Goal: Information Seeking & Learning: Learn about a topic

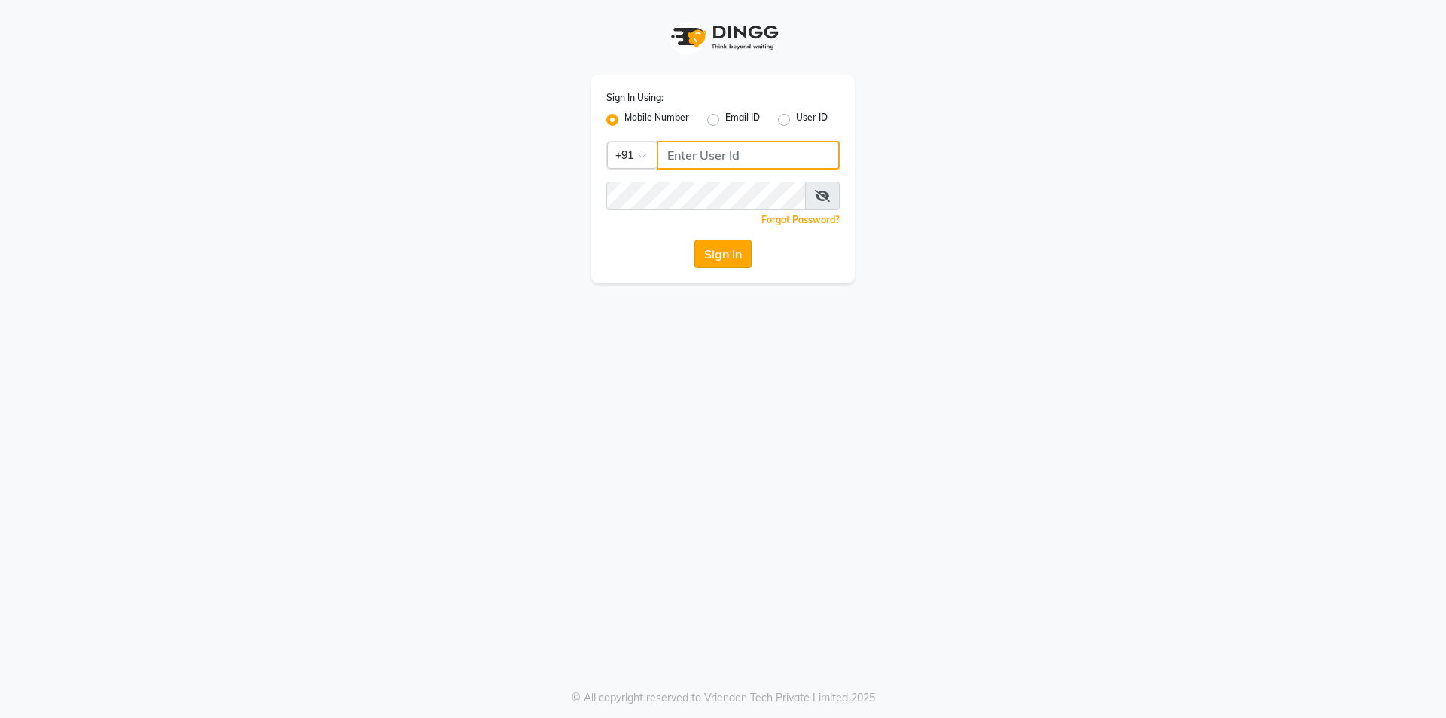
type input "9886884636"
click at [731, 261] on button "Sign In" at bounding box center [722, 253] width 57 height 29
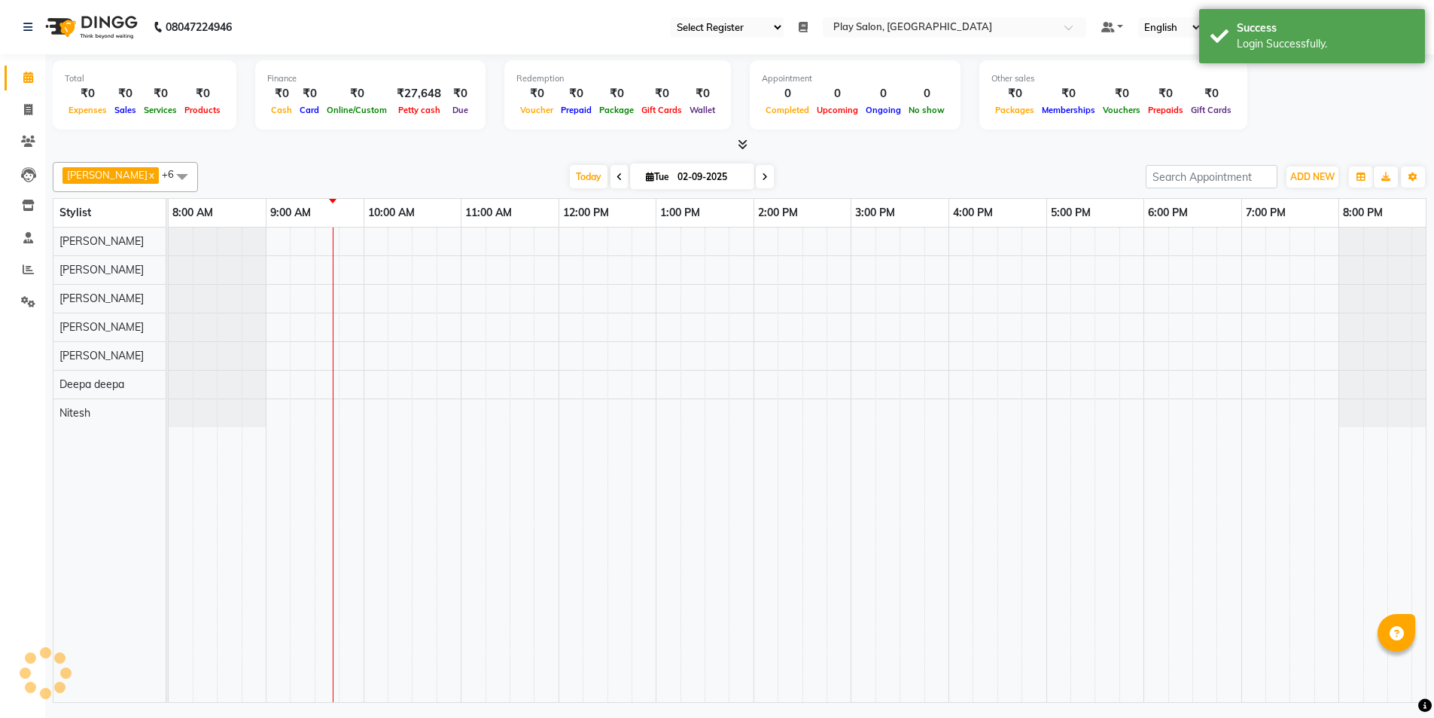
select select "94"
select select "en"
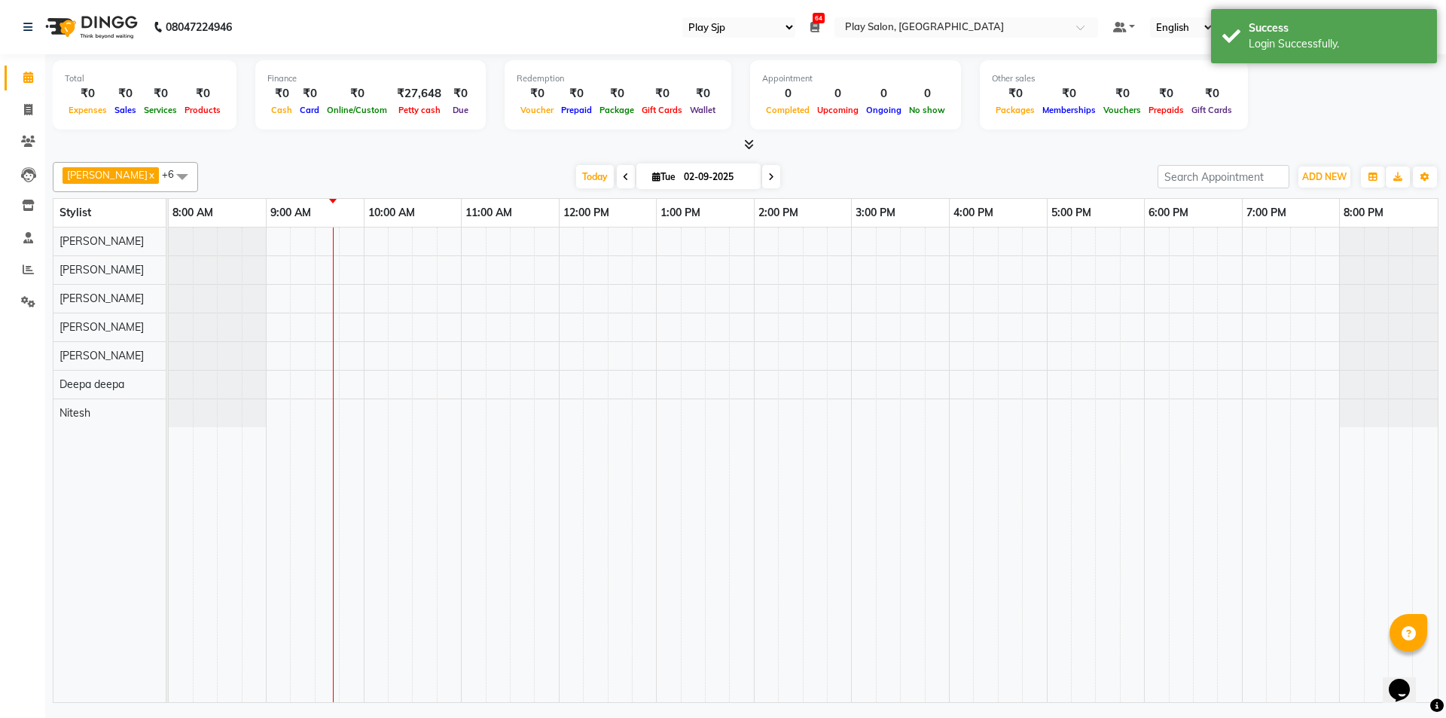
click at [819, 25] on icon at bounding box center [814, 27] width 9 height 11
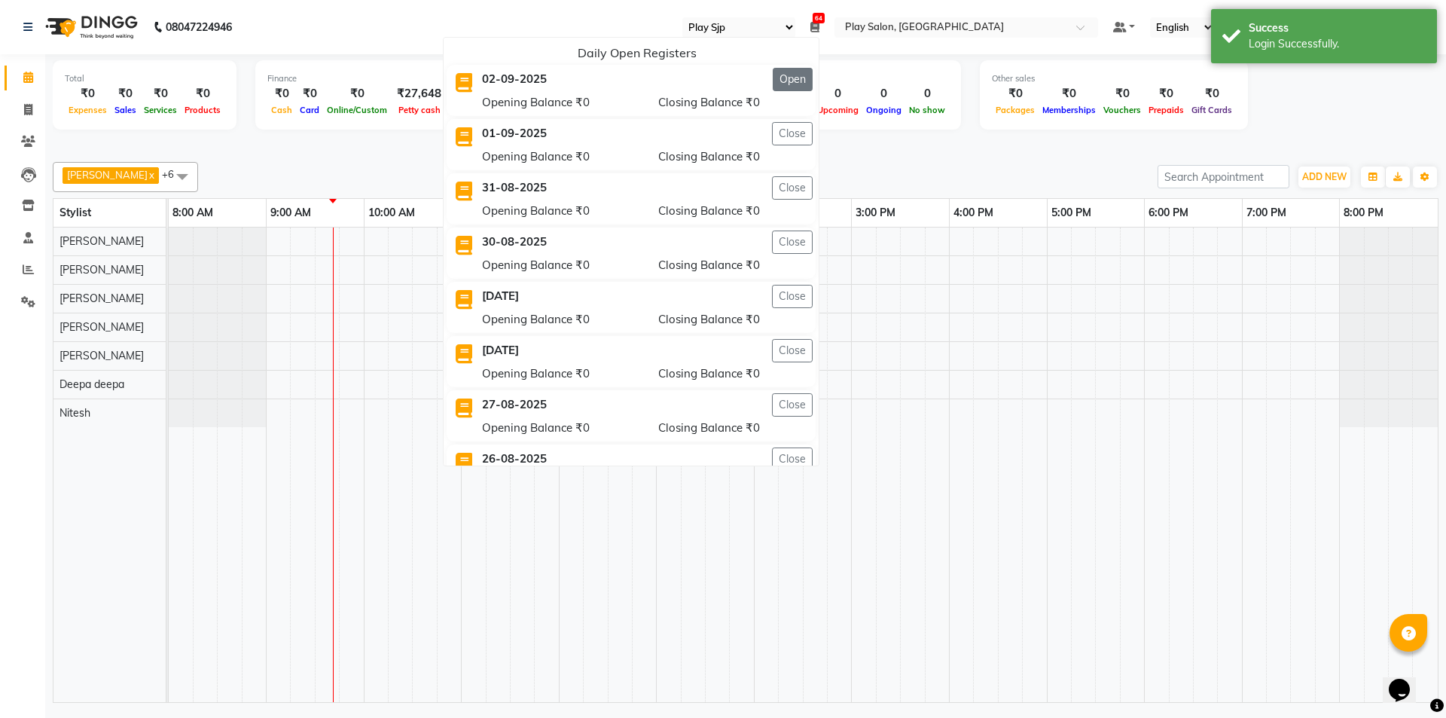
click at [812, 81] on button "Open" at bounding box center [793, 79] width 40 height 23
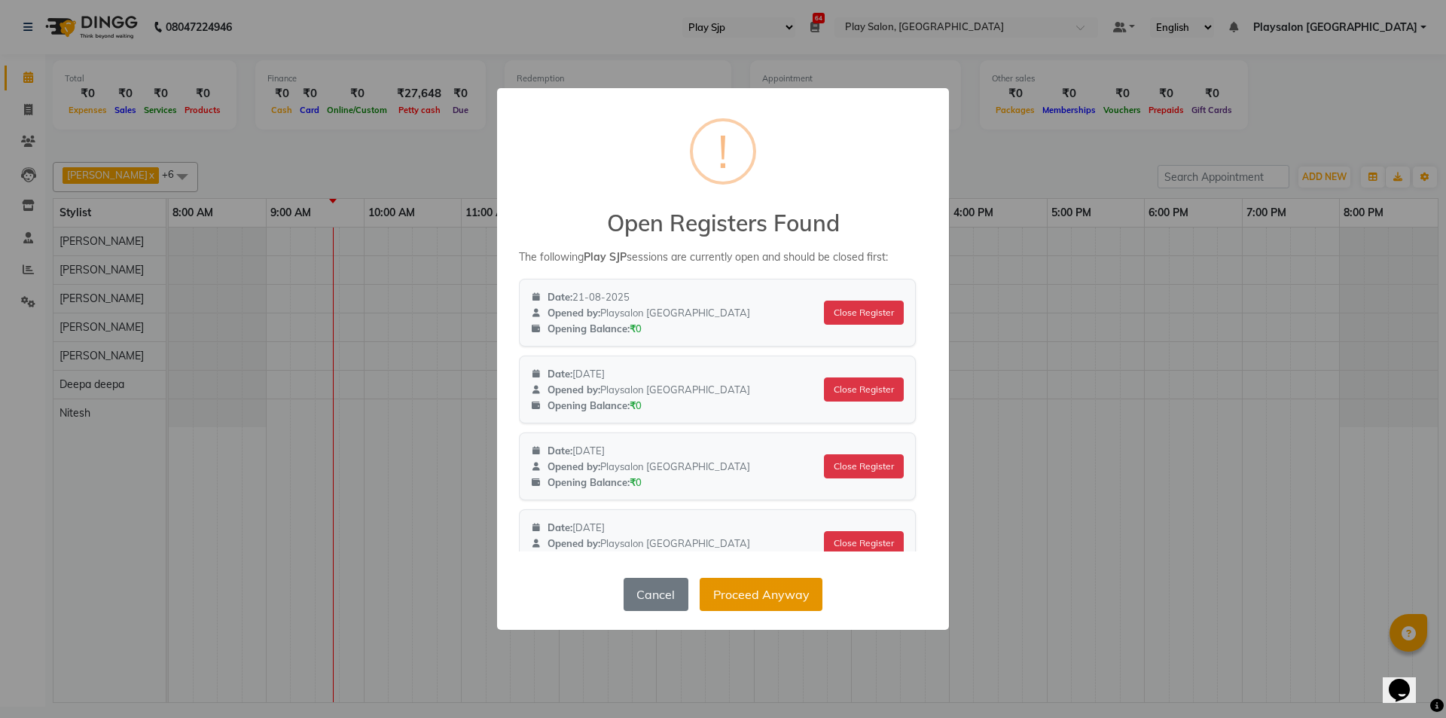
click at [774, 602] on button "Proceed Anyway" at bounding box center [760, 593] width 123 height 33
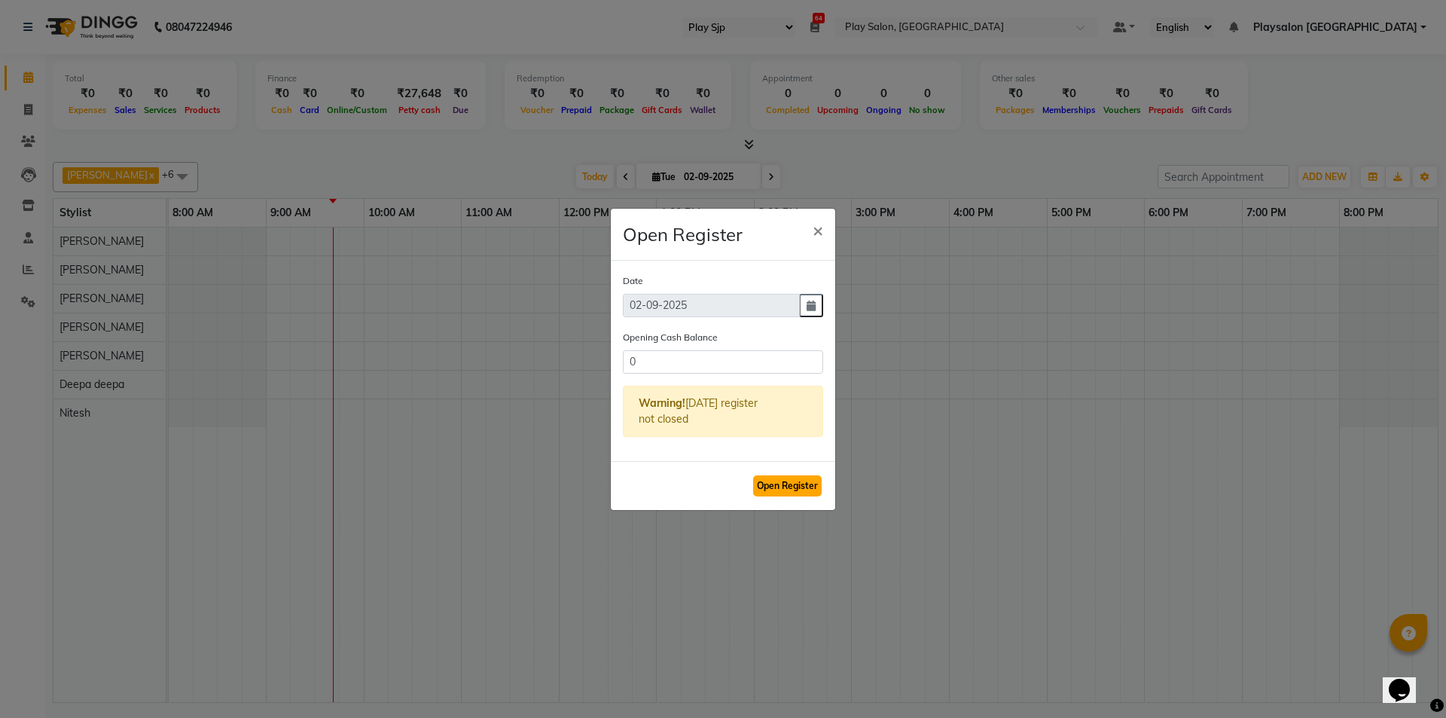
click at [775, 489] on button "Open Register" at bounding box center [787, 485] width 69 height 21
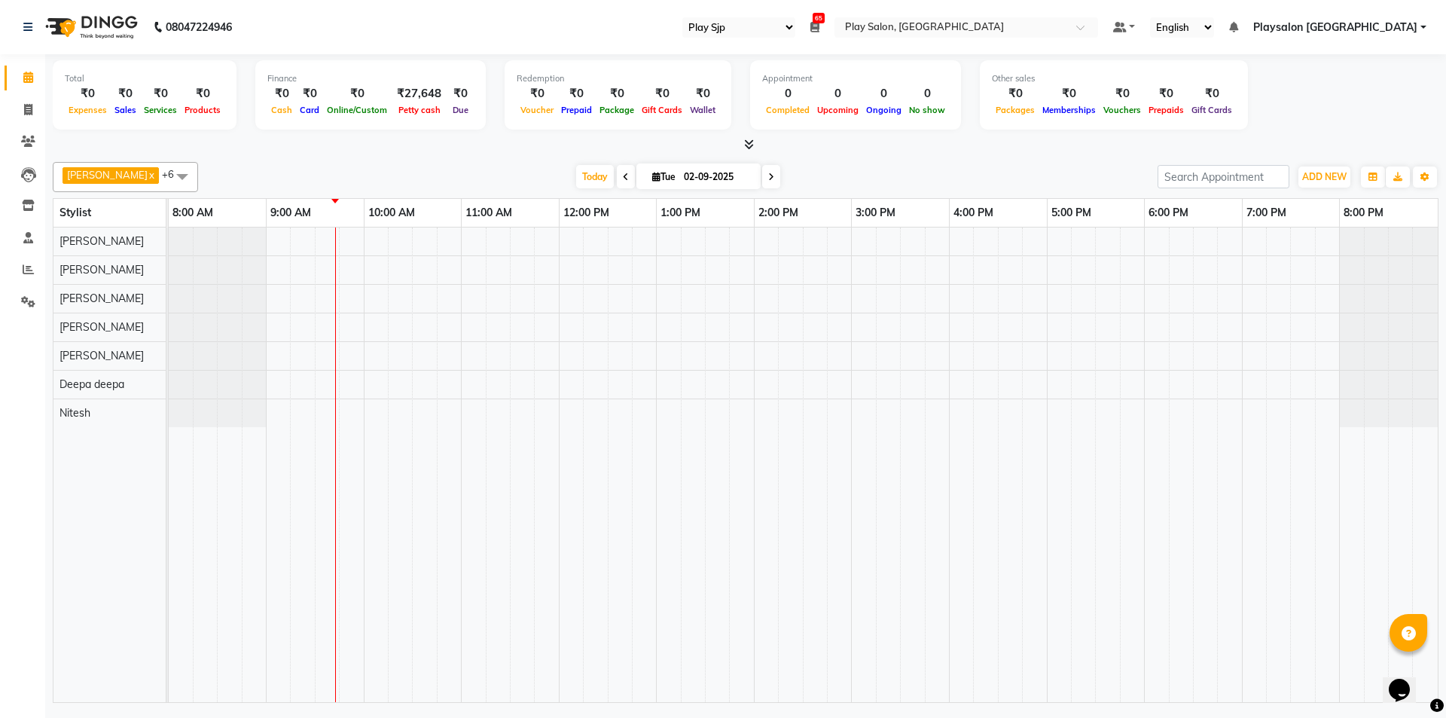
click at [172, 175] on span at bounding box center [182, 176] width 30 height 29
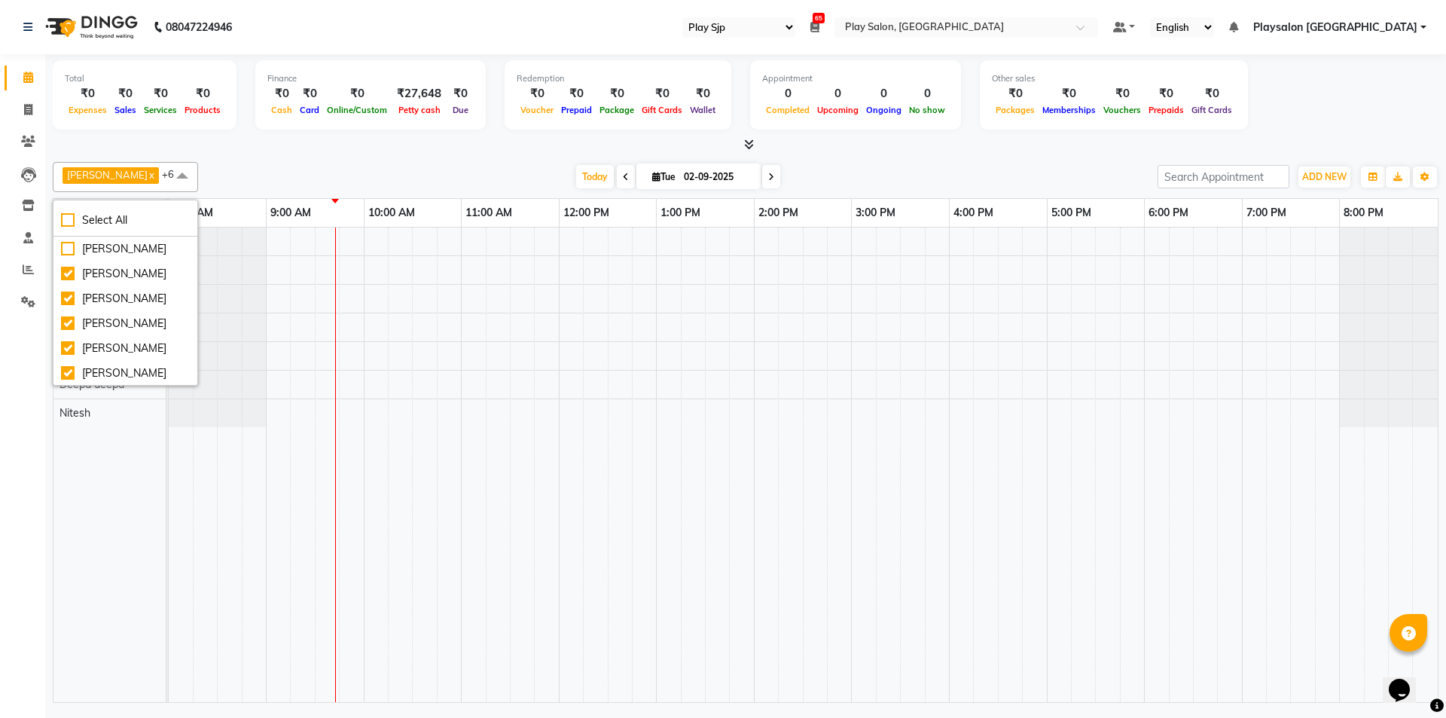
click at [278, 172] on div "[DATE] [DATE]" at bounding box center [678, 177] width 944 height 23
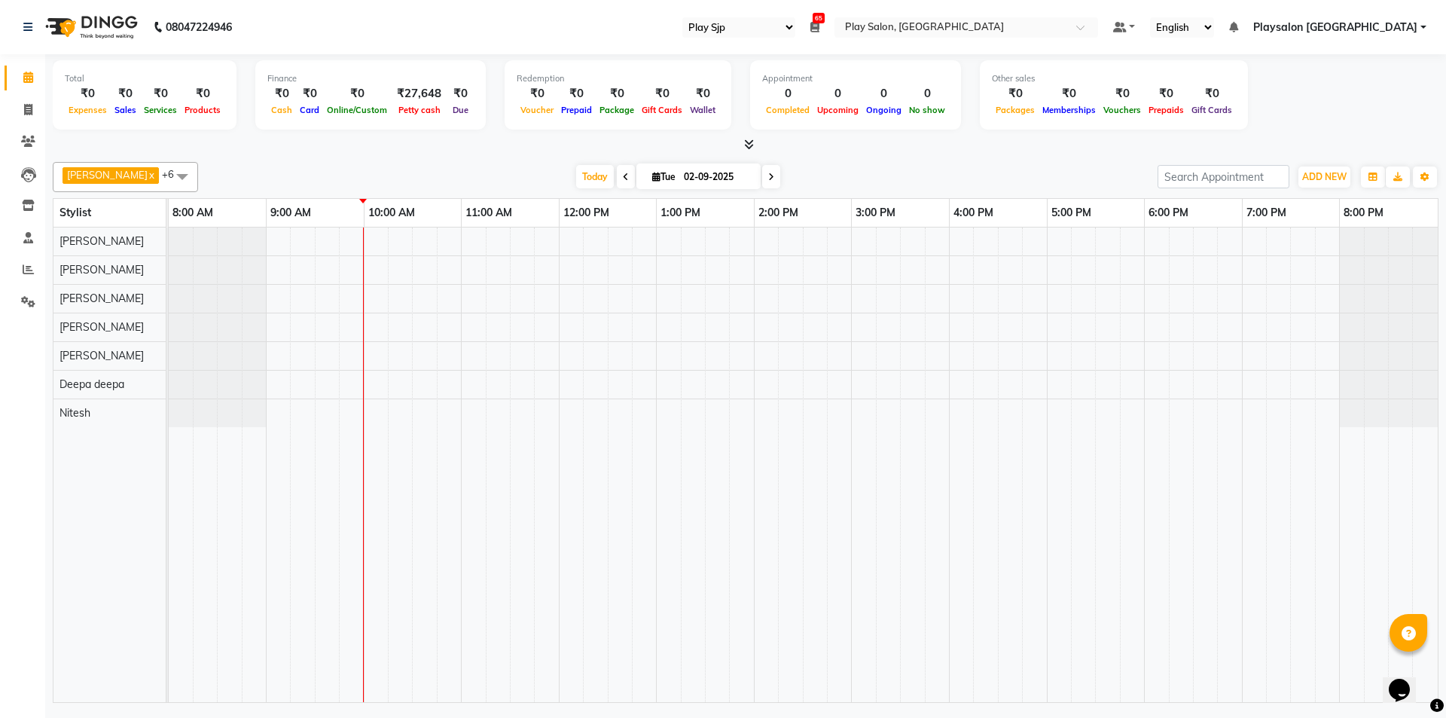
click at [623, 177] on icon at bounding box center [626, 176] width 6 height 9
type input "01-09-2025"
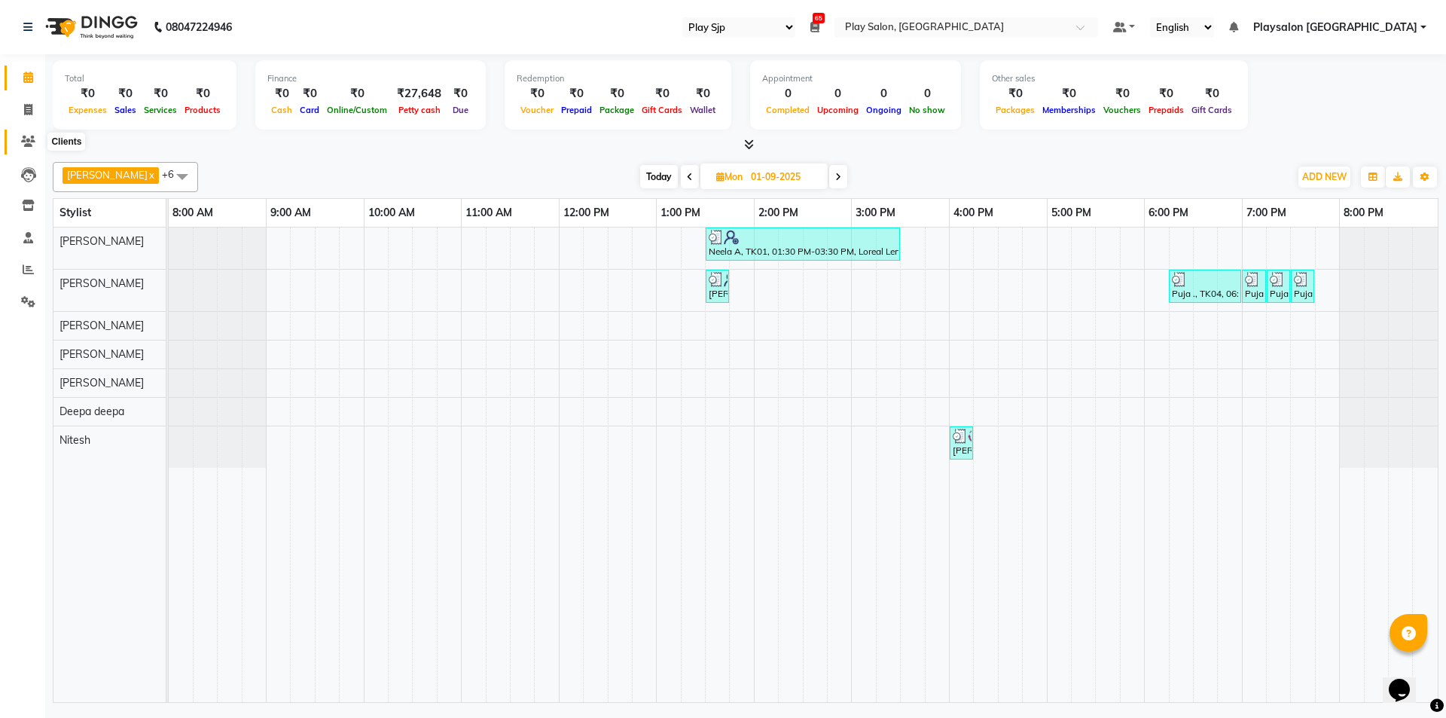
click at [30, 141] on icon at bounding box center [28, 141] width 14 height 11
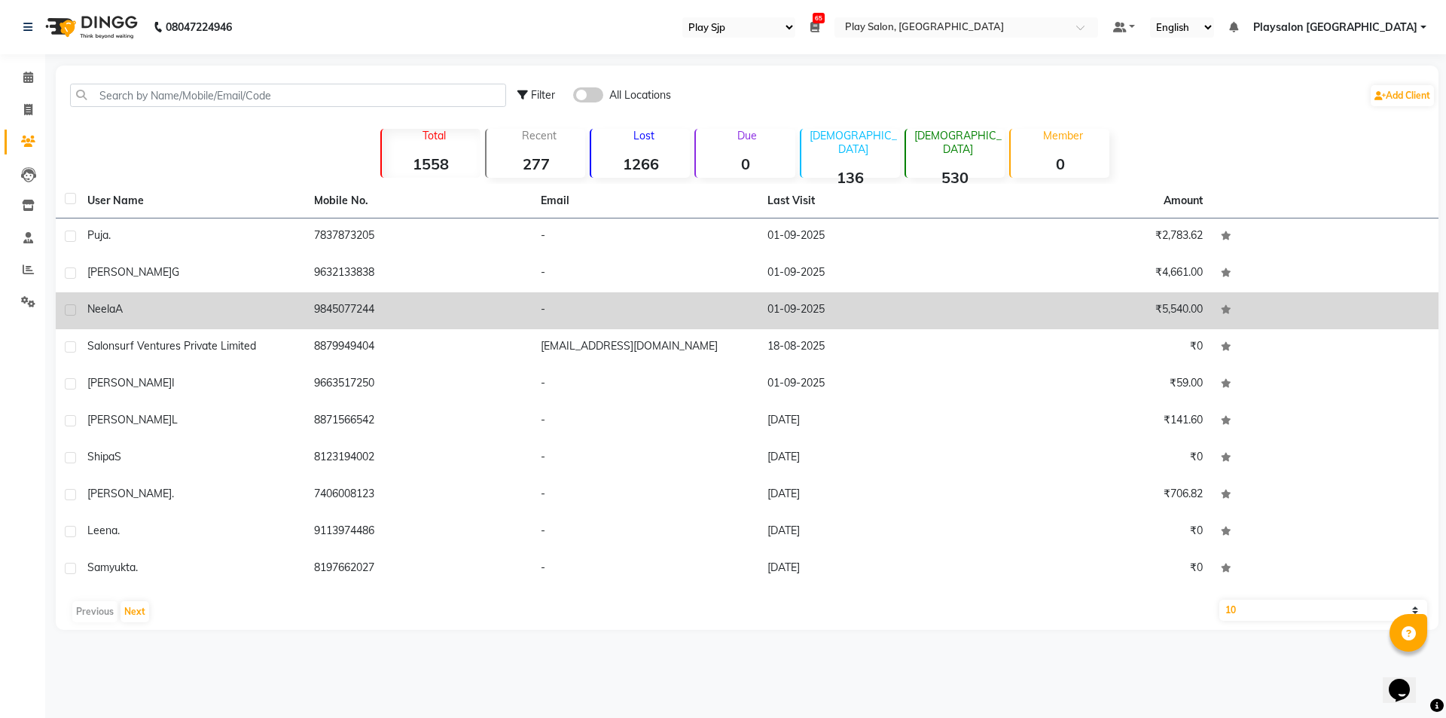
click at [111, 312] on span "Neela" at bounding box center [101, 309] width 28 height 14
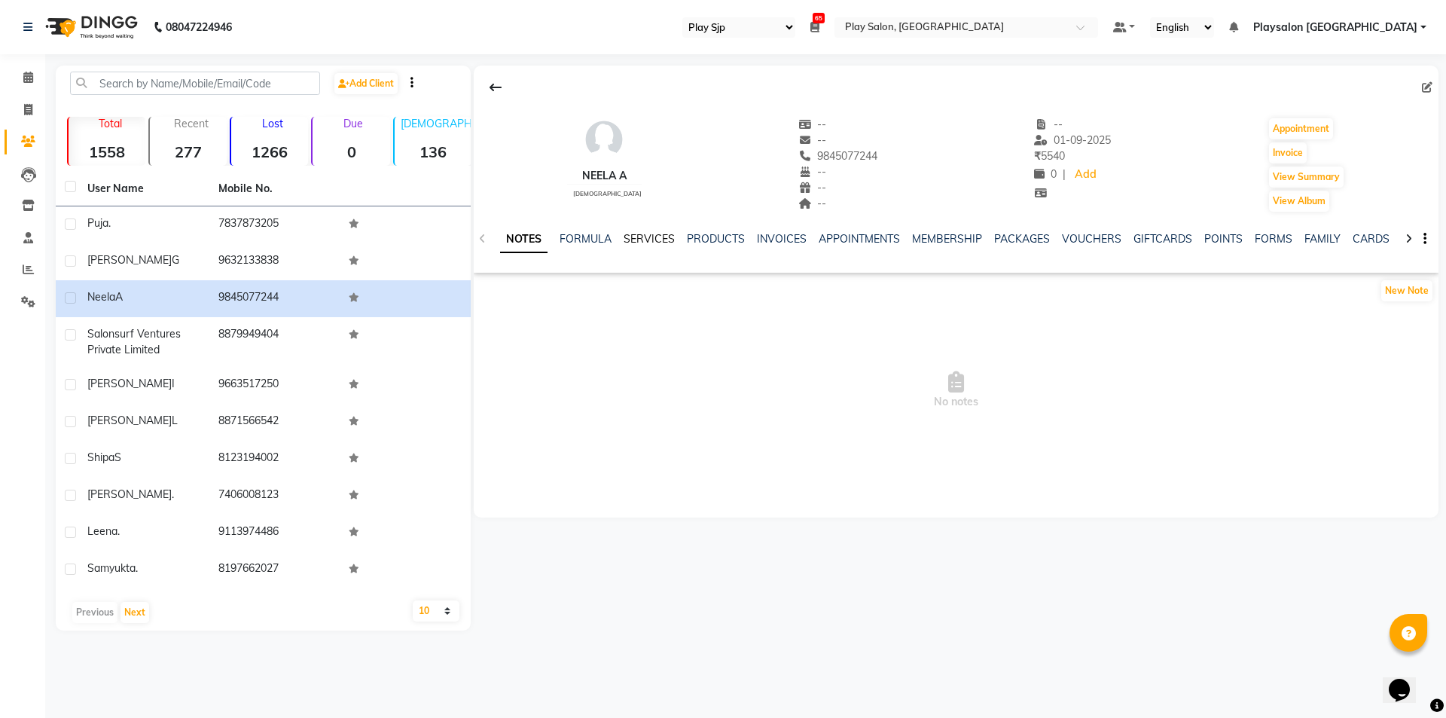
click at [647, 239] on link "SERVICES" at bounding box center [648, 239] width 51 height 14
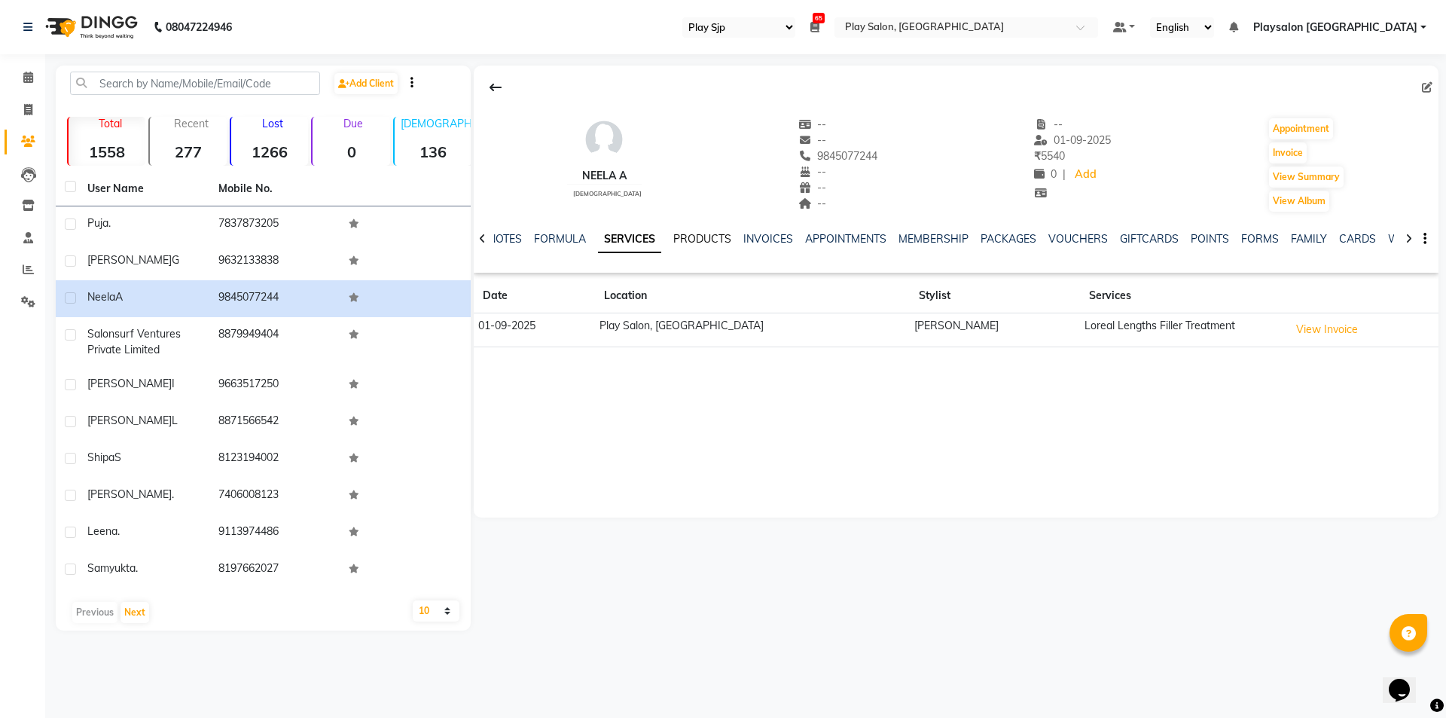
click at [707, 236] on link "PRODUCTS" at bounding box center [702, 239] width 58 height 14
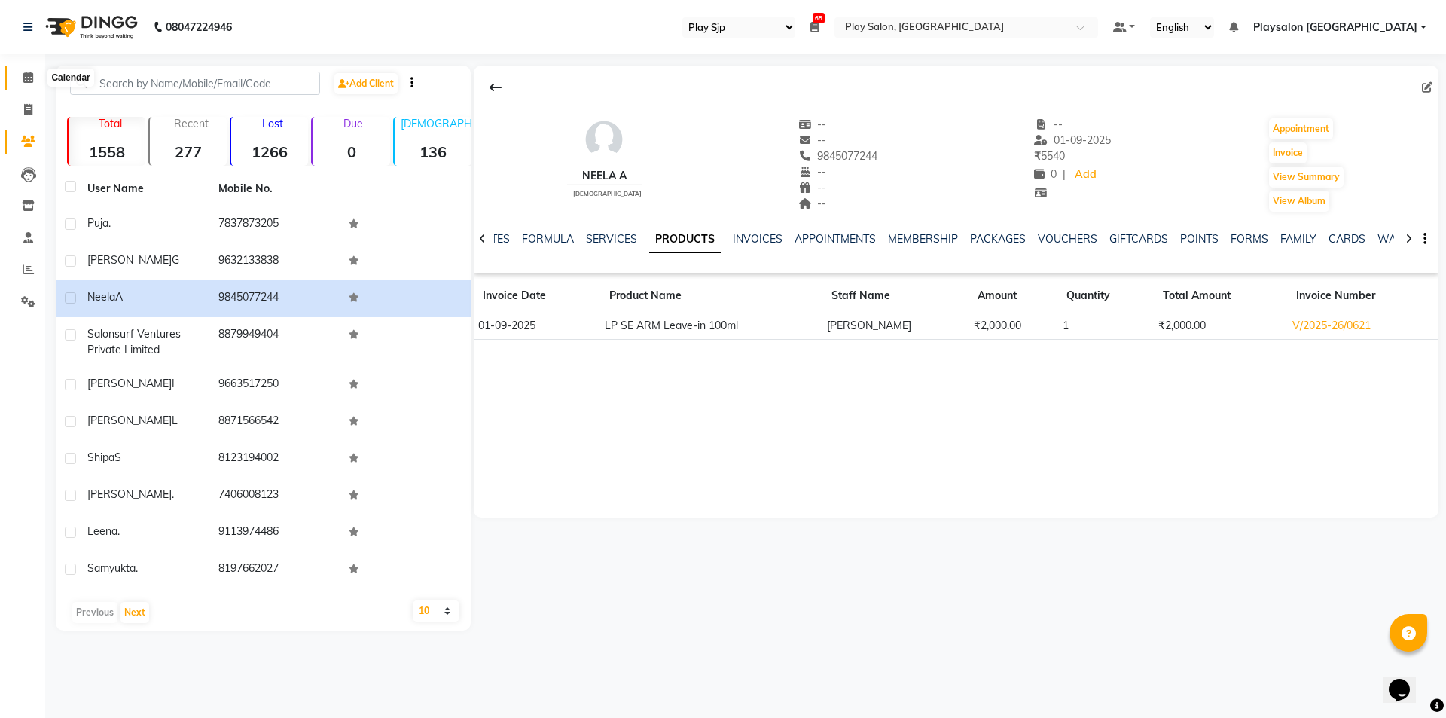
click at [26, 79] on icon at bounding box center [28, 77] width 10 height 11
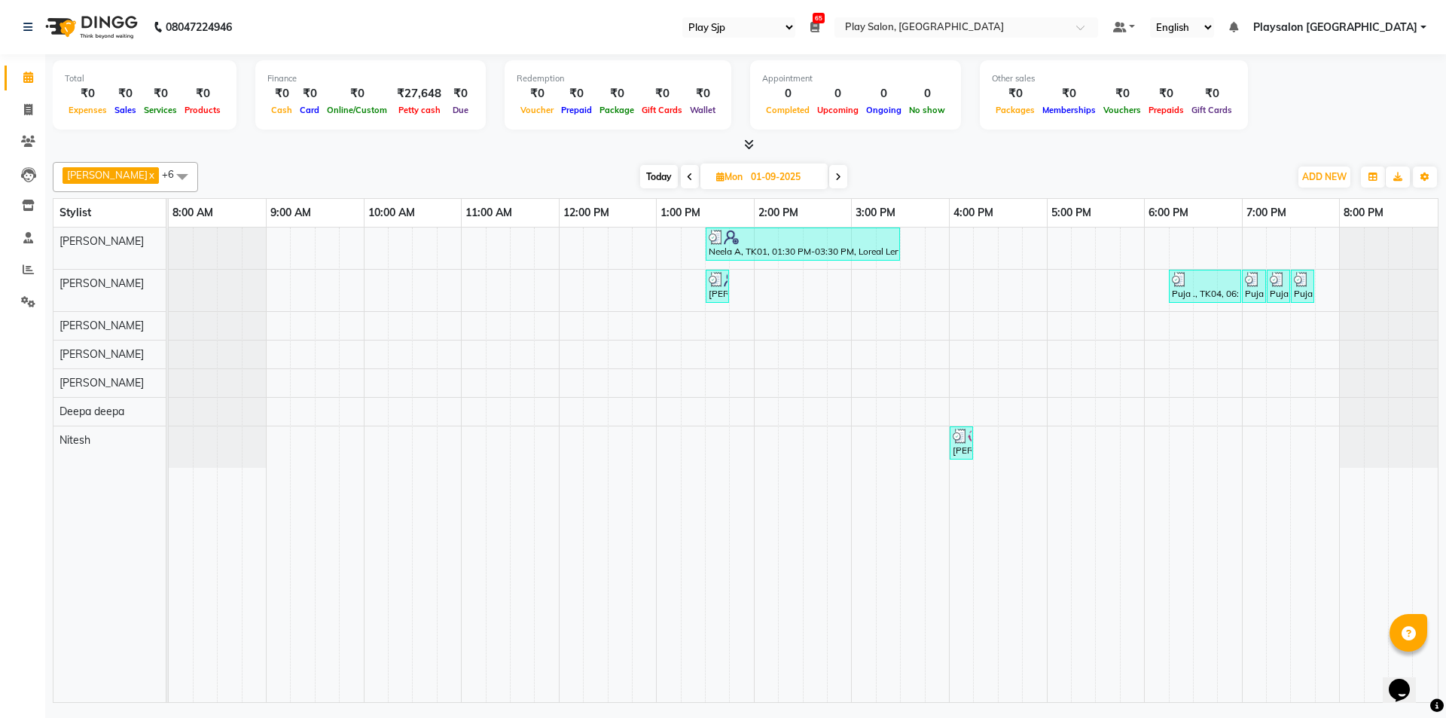
click at [835, 178] on icon at bounding box center [838, 176] width 6 height 9
type input "02-09-2025"
